Goal: Information Seeking & Learning: Learn about a topic

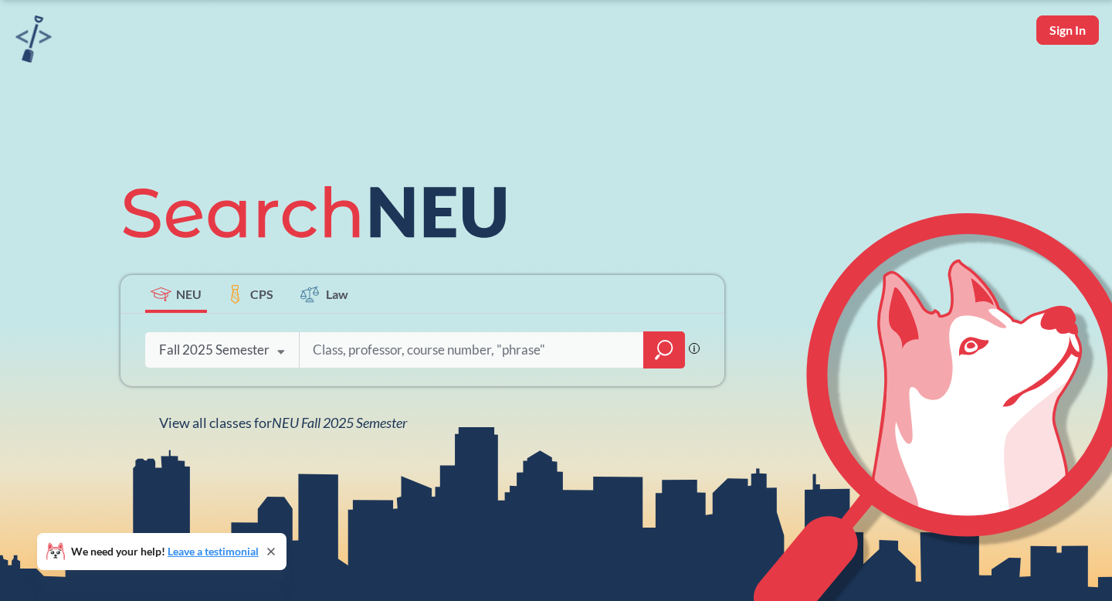
scroll to position [53, 0]
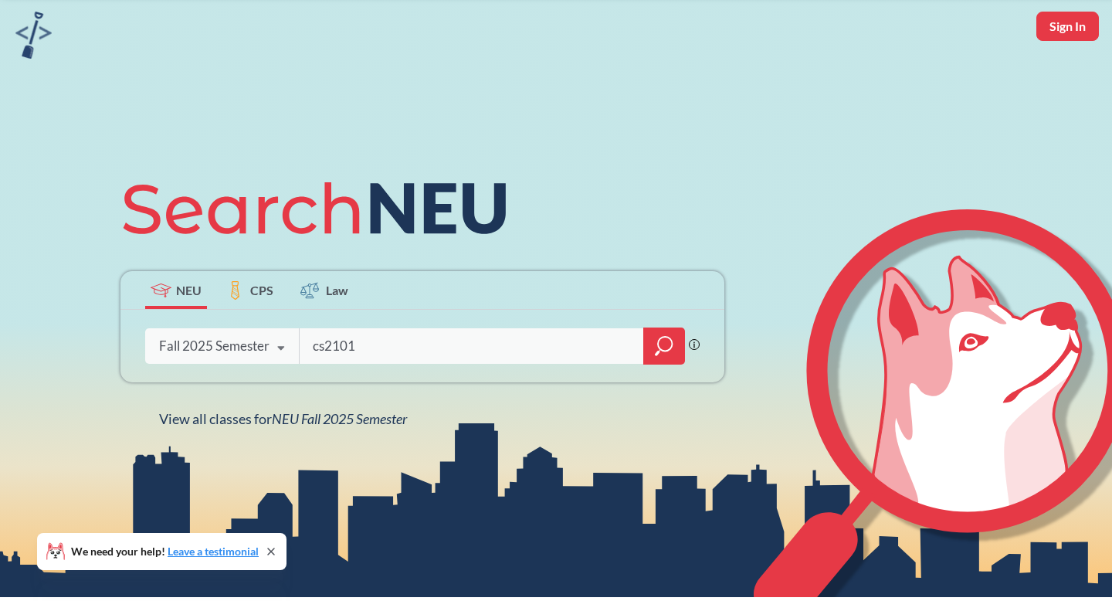
type input "cs2101"
click at [650, 362] on div at bounding box center [664, 345] width 42 height 37
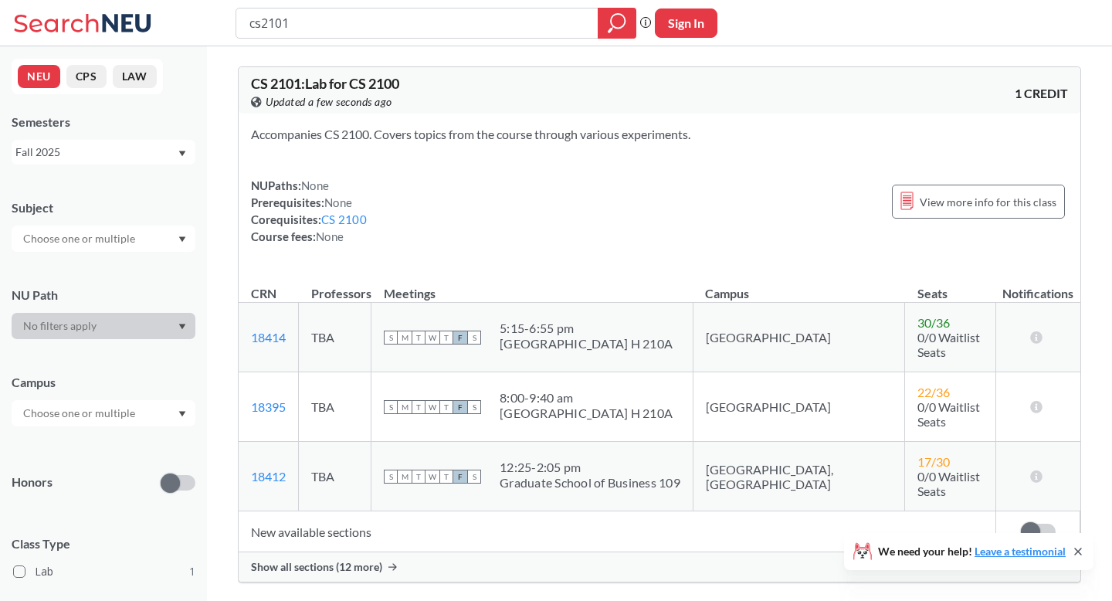
click at [390, 552] on div "Show all sections (12 more)" at bounding box center [659, 566] width 841 height 29
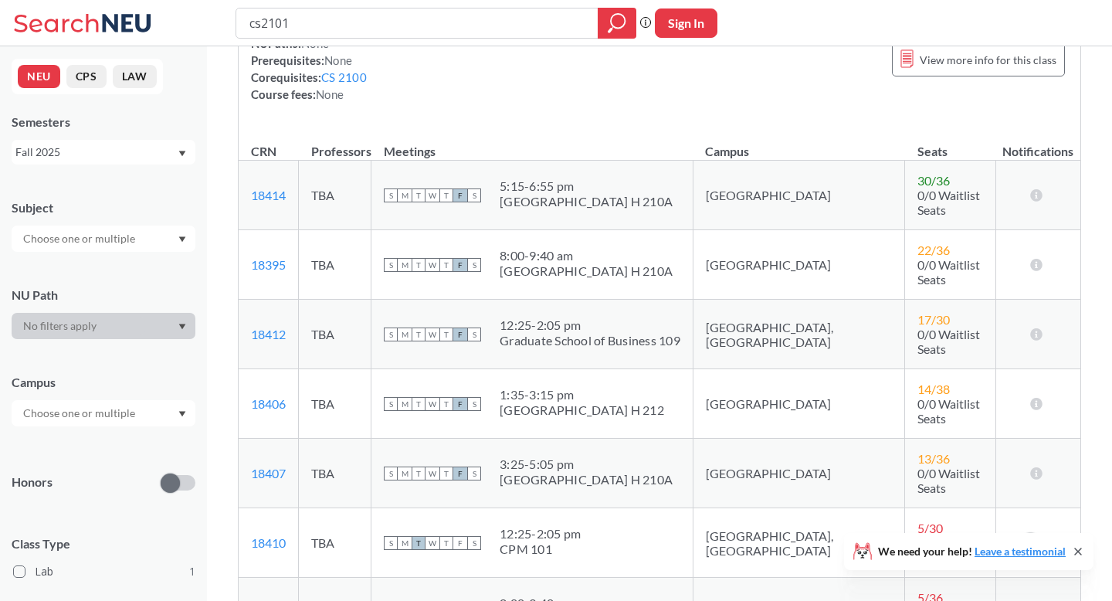
scroll to position [143, 0]
click at [552, 401] on div "[GEOGRAPHIC_DATA] H 212" at bounding box center [581, 408] width 164 height 15
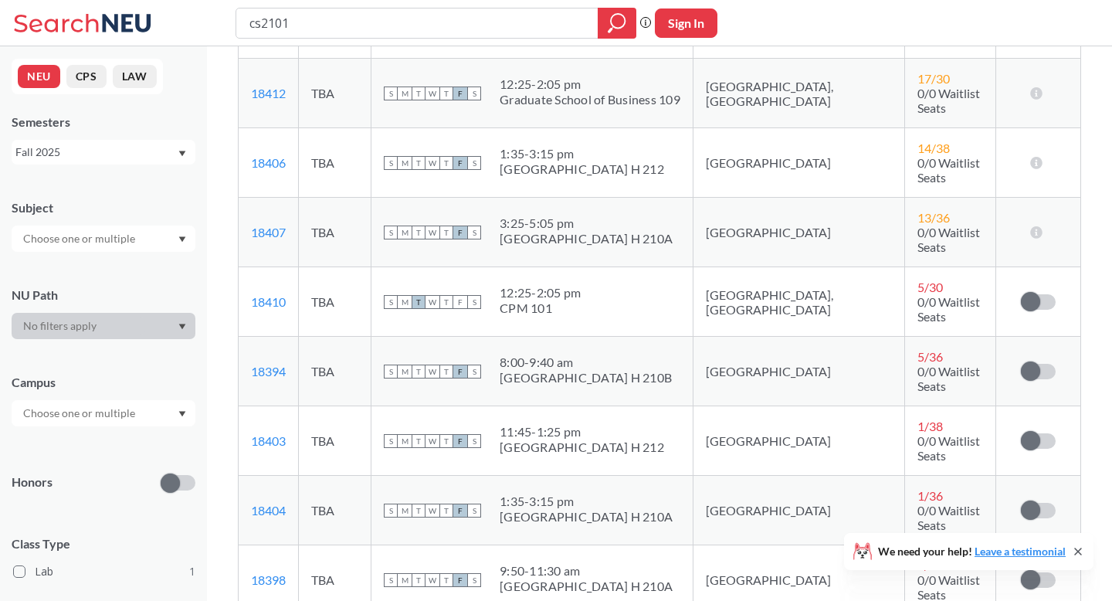
scroll to position [395, 0]
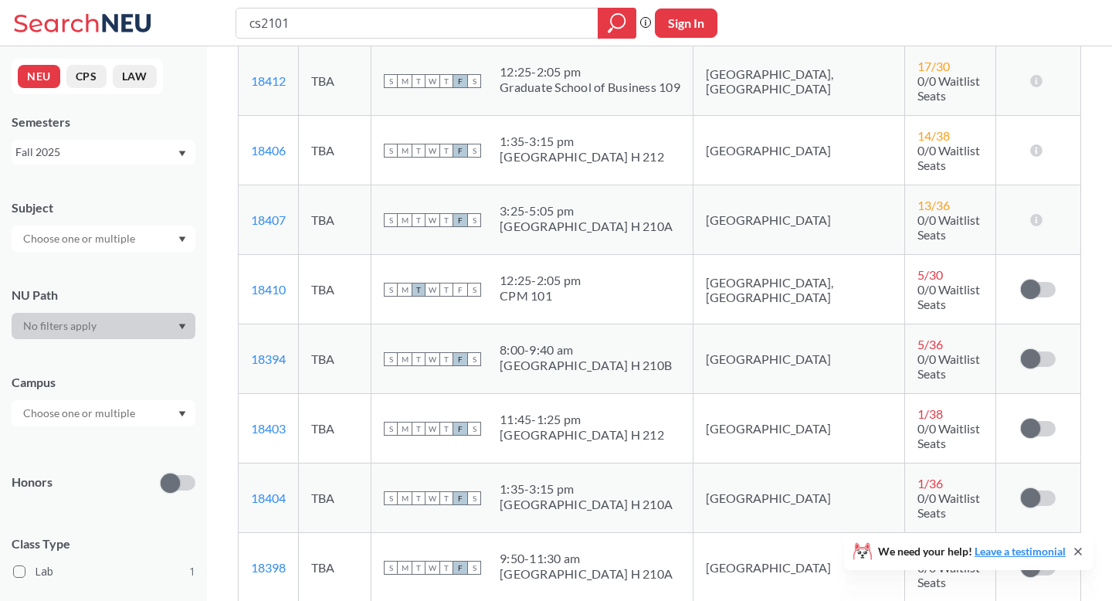
click at [567, 496] on div "[GEOGRAPHIC_DATA] H 210A" at bounding box center [585, 503] width 173 height 15
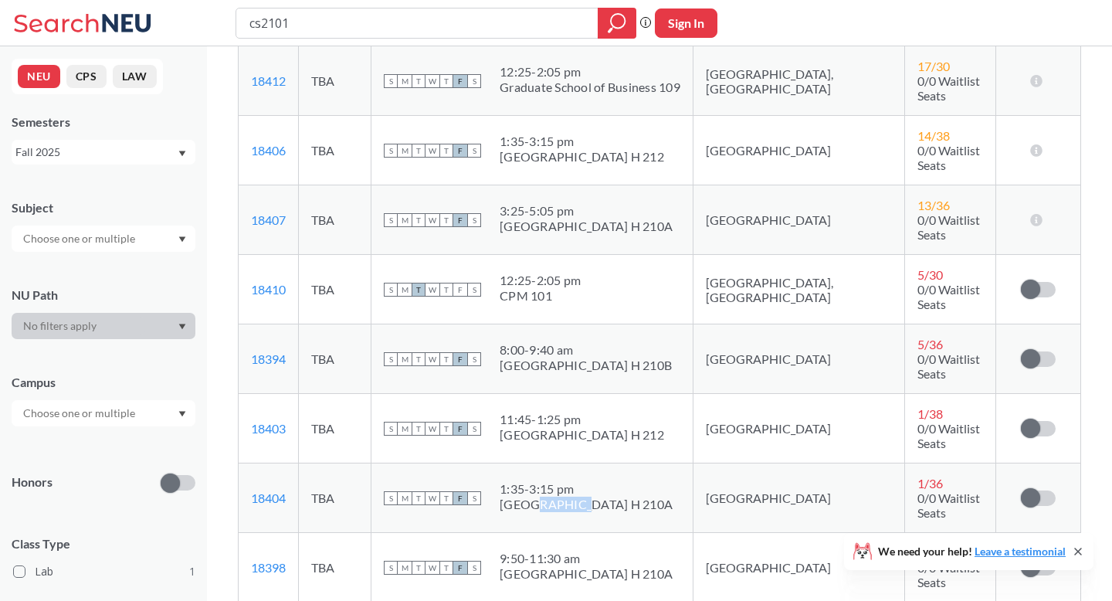
click at [567, 496] on div "[GEOGRAPHIC_DATA] H 210A" at bounding box center [585, 503] width 173 height 15
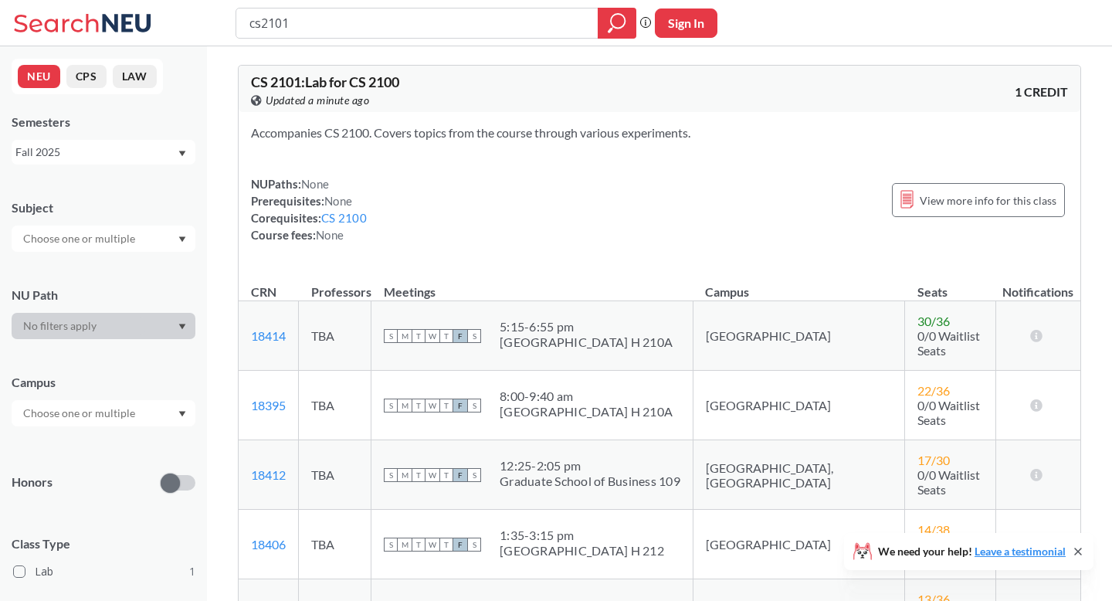
scroll to position [0, 0]
click at [448, 19] on input "cs2101" at bounding box center [417, 23] width 339 height 26
type input "cs2100"
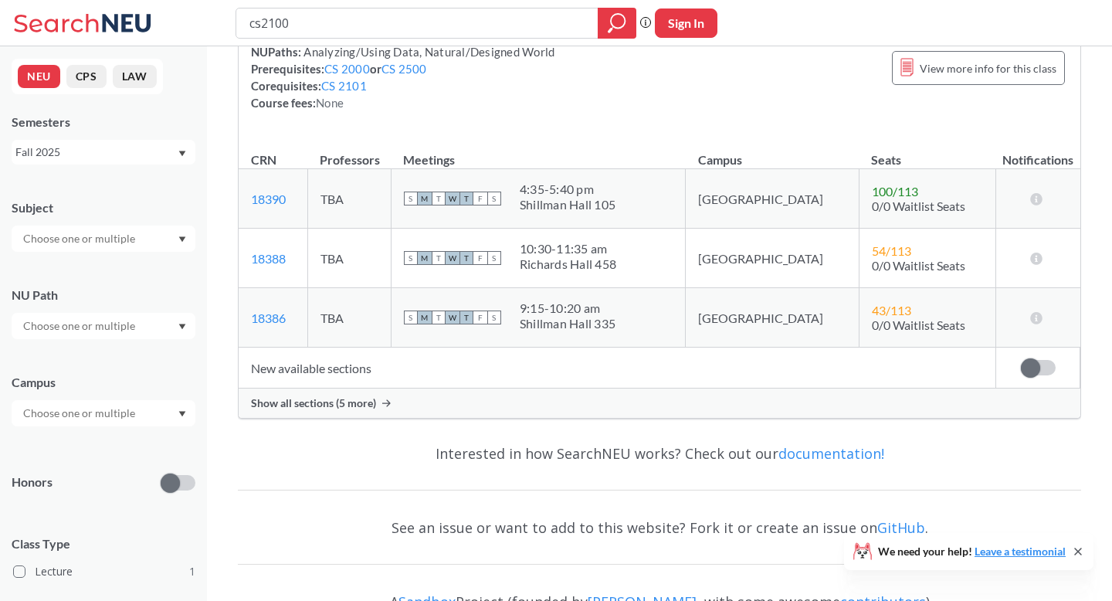
scroll to position [211, 0]
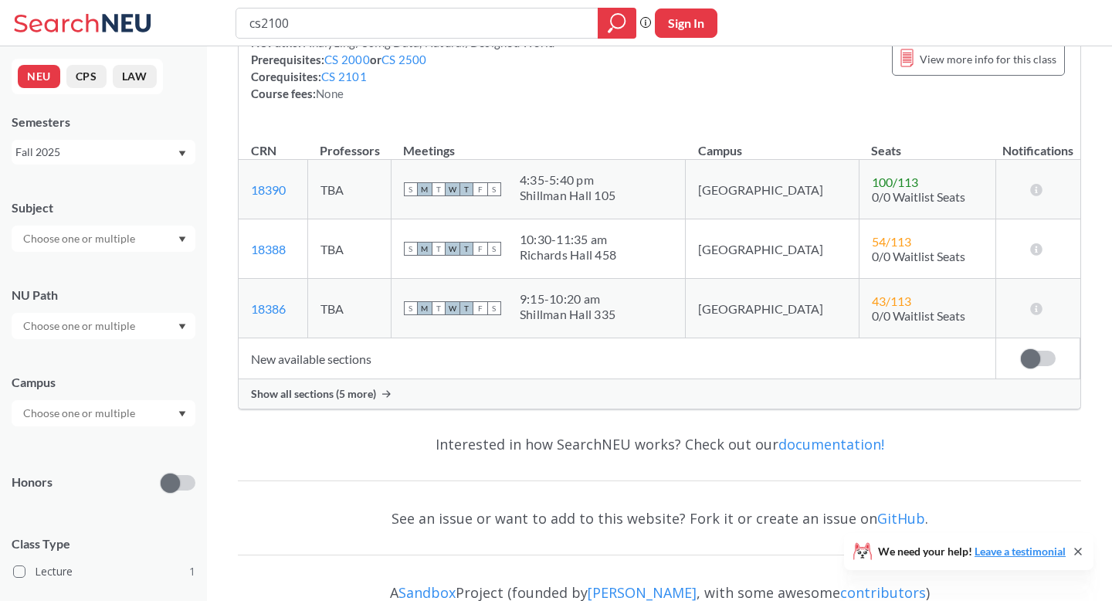
click at [364, 391] on span "Show all sections (5 more)" at bounding box center [313, 394] width 125 height 14
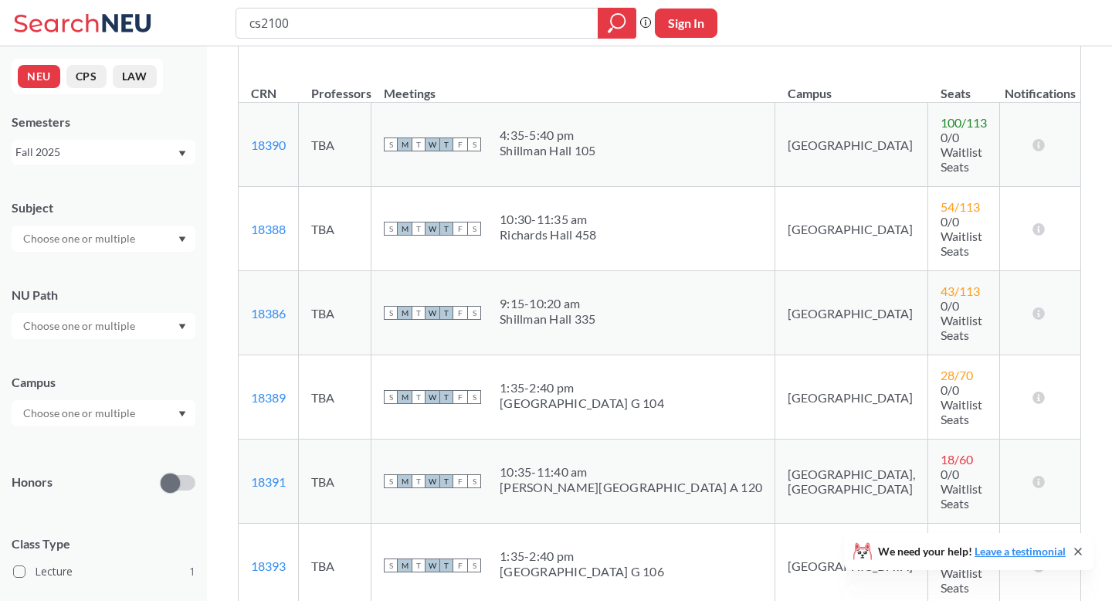
scroll to position [273, 0]
